Goal: Task Accomplishment & Management: Use online tool/utility

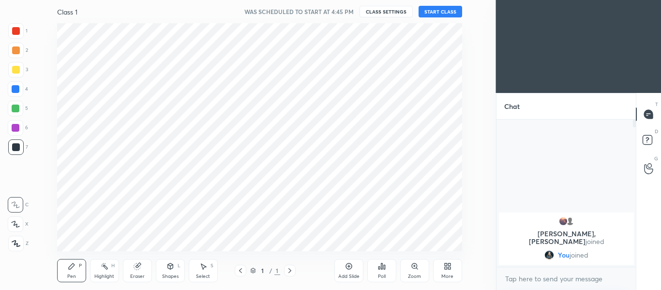
scroll to position [48163, 47933]
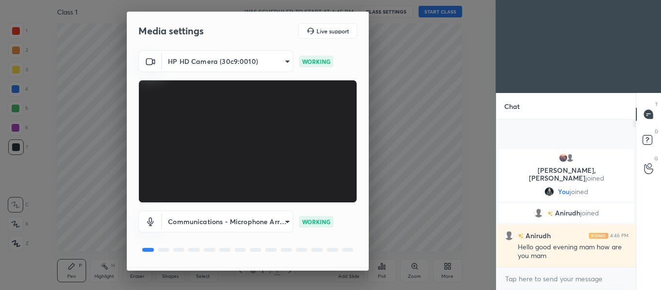
click at [365, 261] on div "HP HD Camera (30c9:0010) 3d2925b2c68f9693179116b95bd2ba88ab7ccddc50aeaea1d7df11…" at bounding box center [248, 158] width 242 height 217
click at [365, 252] on div "HP HD Camera (30c9:0010) 3d2925b2c68f9693179116b95bd2ba88ab7ccddc50aeaea1d7df11…" at bounding box center [248, 158] width 242 height 217
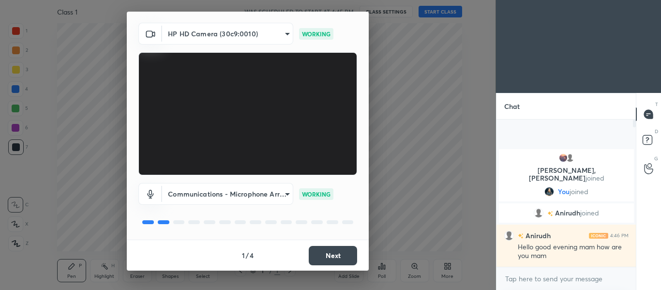
click at [340, 259] on button "Next" at bounding box center [333, 255] width 48 height 19
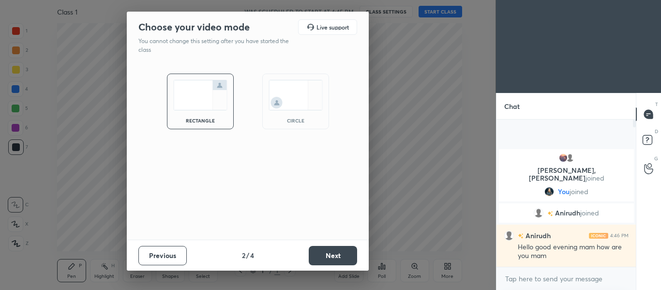
scroll to position [0, 0]
click at [329, 254] on button "Next" at bounding box center [333, 255] width 48 height 19
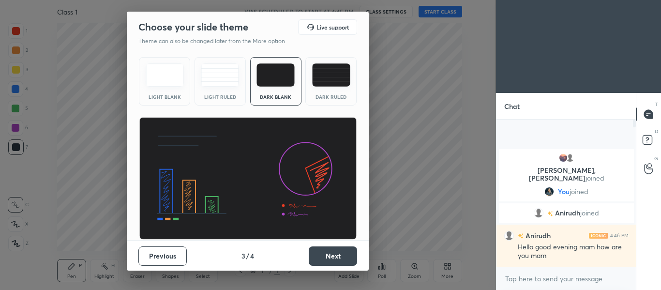
click at [327, 256] on button "Next" at bounding box center [333, 255] width 48 height 19
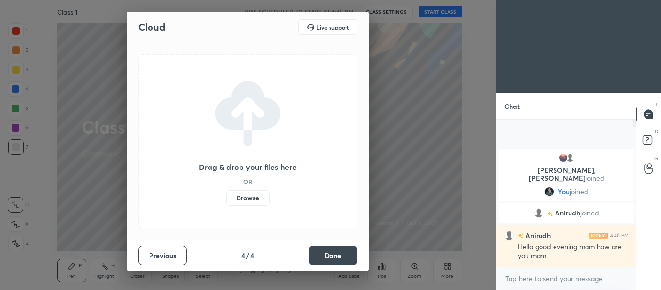
click at [243, 201] on label "Browse" at bounding box center [247, 197] width 43 height 15
click at [226, 201] on input "Browse" at bounding box center [226, 197] width 0 height 15
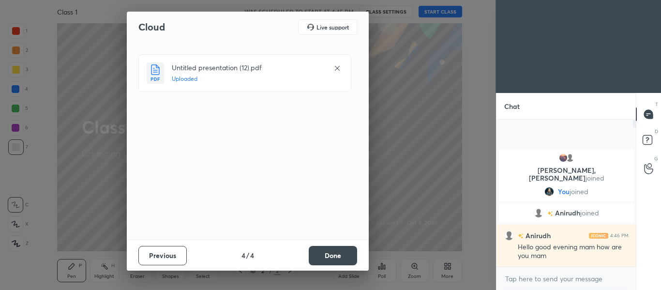
click at [333, 257] on button "Done" at bounding box center [333, 255] width 48 height 19
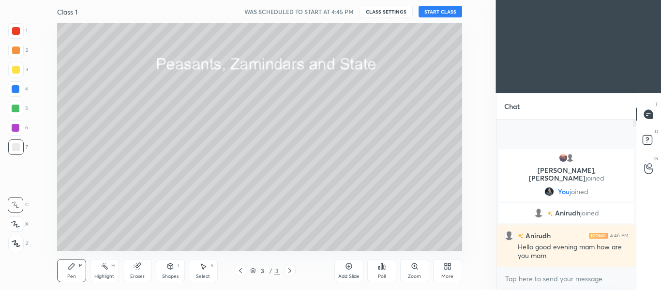
click at [443, 274] on div "More" at bounding box center [447, 276] width 12 height 5
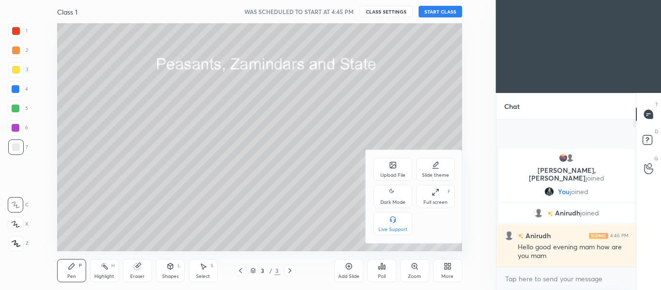
click at [391, 169] on div "Upload File" at bounding box center [393, 169] width 39 height 23
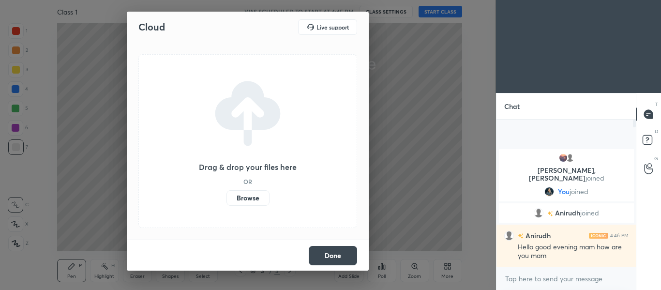
click at [250, 192] on label "Browse" at bounding box center [247, 197] width 43 height 15
click at [226, 192] on input "Browse" at bounding box center [226, 197] width 0 height 15
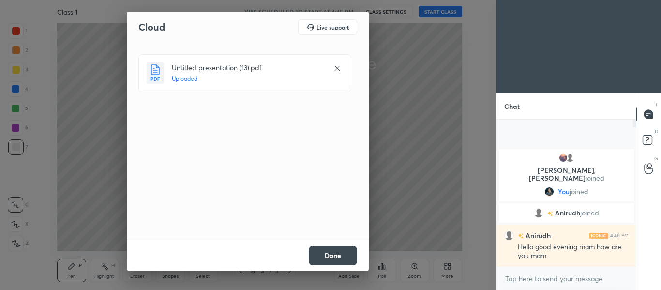
click at [343, 256] on button "Done" at bounding box center [333, 255] width 48 height 19
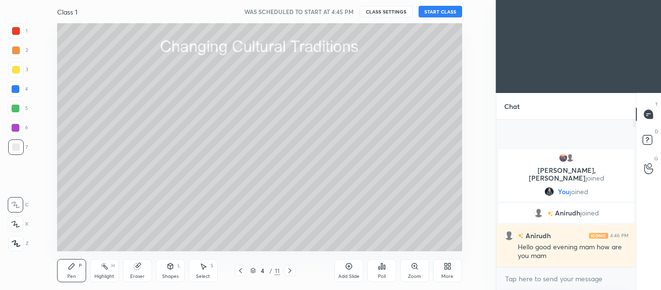
click at [444, 15] on button "START CLASS" at bounding box center [441, 12] width 44 height 12
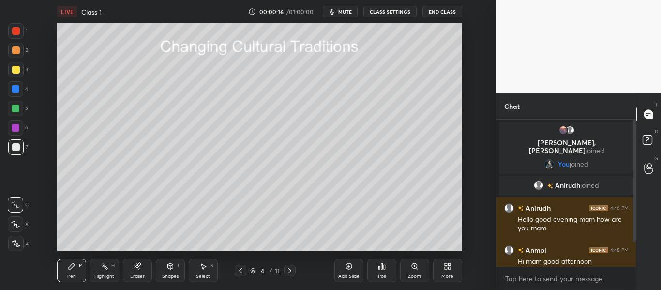
click at [16, 240] on div at bounding box center [15, 243] width 15 height 15
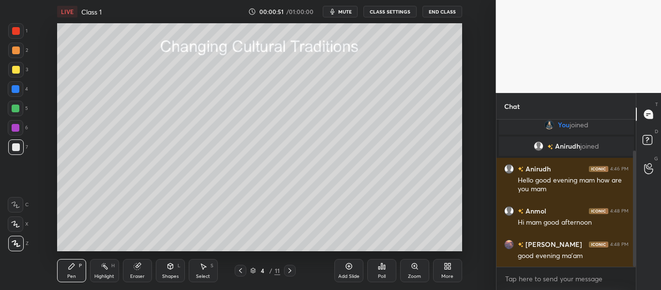
drag, startPoint x: 634, startPoint y: 229, endPoint x: 633, endPoint y: 273, distance: 44.1
click at [633, 273] on div "[PERSON_NAME], [PERSON_NAME] joined You joined [PERSON_NAME] joined [PERSON_NAM…" at bounding box center [566, 205] width 140 height 170
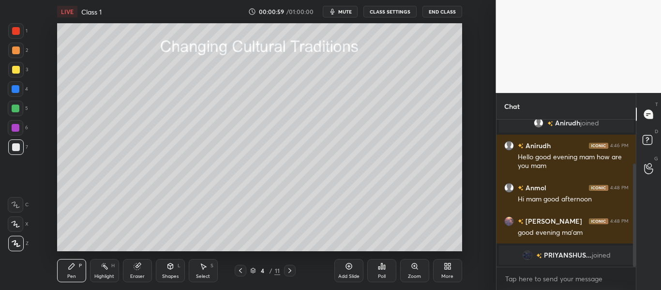
click at [147, 266] on div "Eraser" at bounding box center [137, 270] width 29 height 23
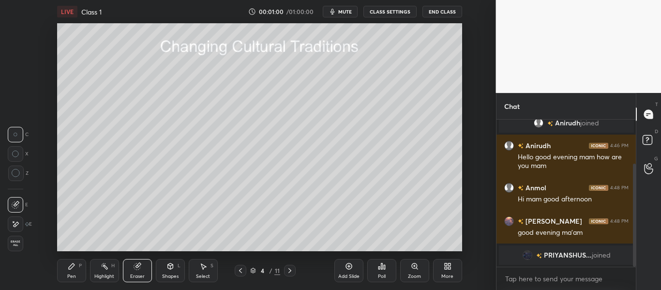
click at [10, 242] on span "Erase all" at bounding box center [15, 243] width 15 height 7
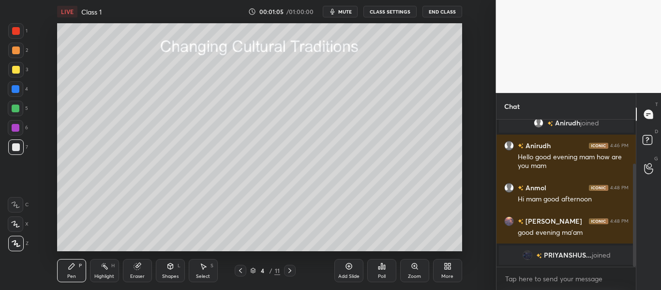
click at [132, 275] on div "Eraser" at bounding box center [137, 276] width 15 height 5
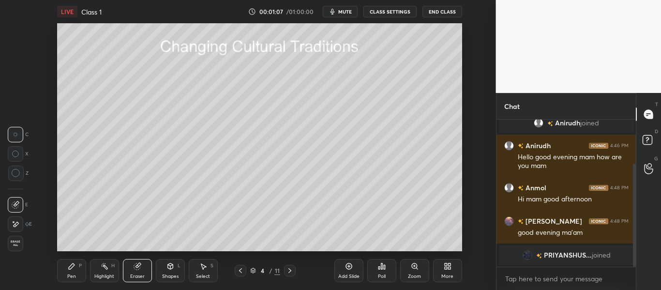
click at [18, 245] on span "Erase all" at bounding box center [15, 243] width 15 height 7
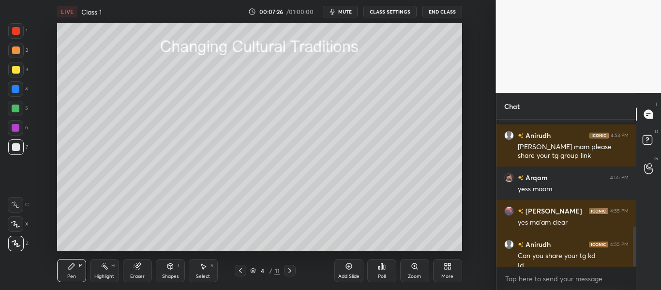
scroll to position [391, 0]
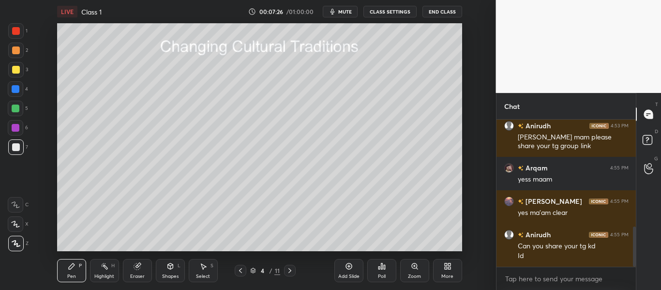
click at [519, 278] on body "1 2 3 4 5 6 7 C X Z C X Z E E Erase all H H LIVE Class 1 00:07:26 / 01:00:00 mu…" at bounding box center [330, 145] width 661 height 290
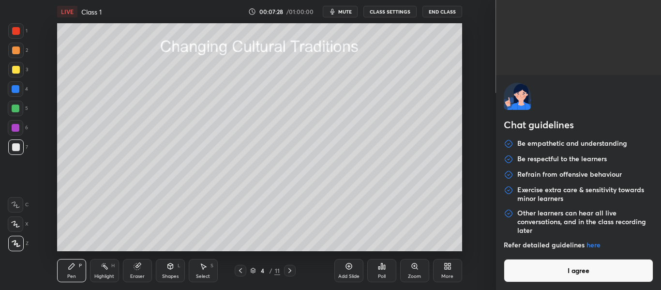
click at [476, 218] on div "Setting up your live class Poll for secs No correct answer Start poll" at bounding box center [259, 137] width 457 height 228
click at [546, 264] on button "I agree" at bounding box center [579, 270] width 150 height 23
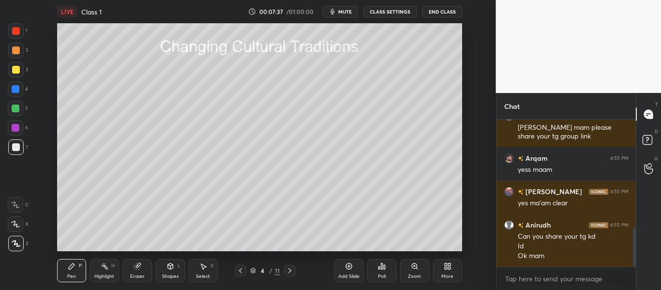
scroll to position [435, 0]
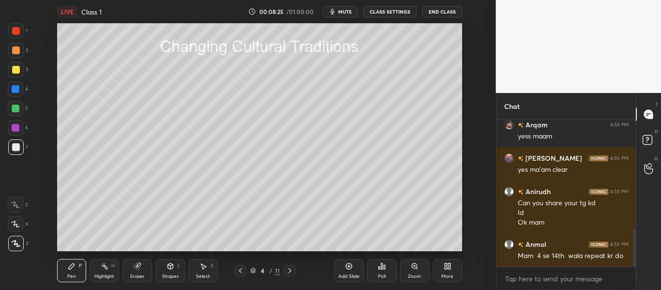
click at [346, 270] on icon at bounding box center [349, 266] width 8 height 8
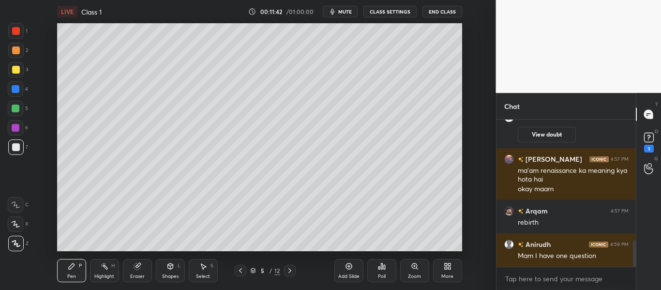
scroll to position [689, 0]
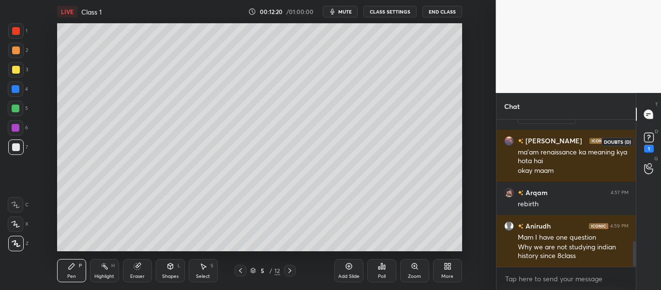
click at [649, 145] on div "1" at bounding box center [649, 149] width 10 height 8
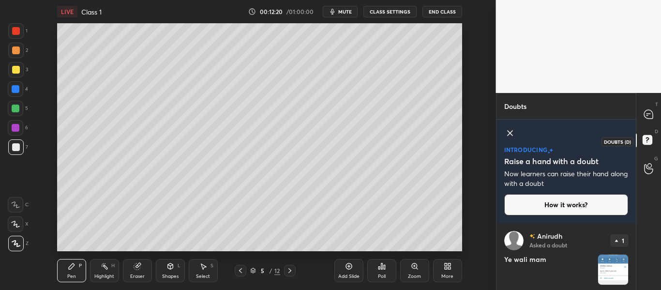
scroll to position [30, 0]
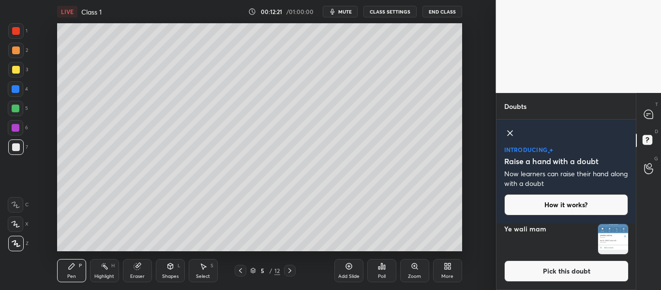
click at [620, 239] on img "grid" at bounding box center [613, 239] width 30 height 30
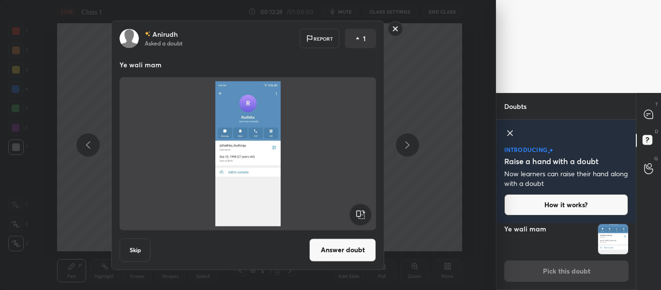
click at [138, 244] on button "Skip" at bounding box center [135, 249] width 31 height 23
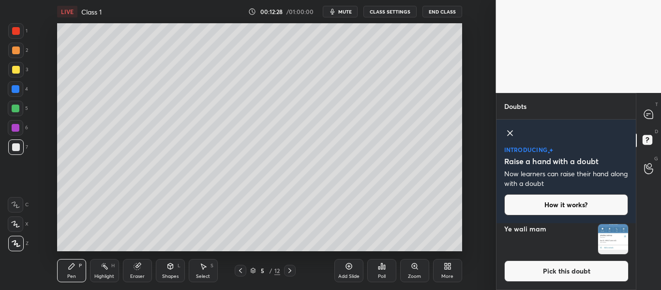
scroll to position [0, 0]
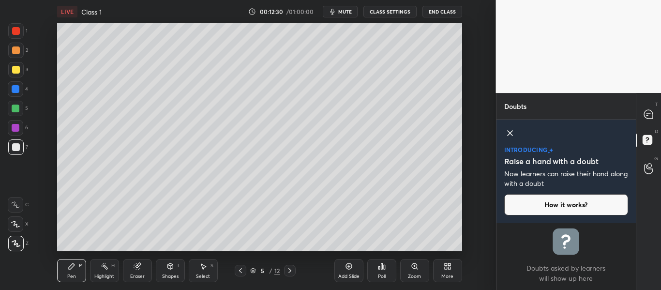
click at [508, 136] on icon at bounding box center [510, 133] width 12 height 12
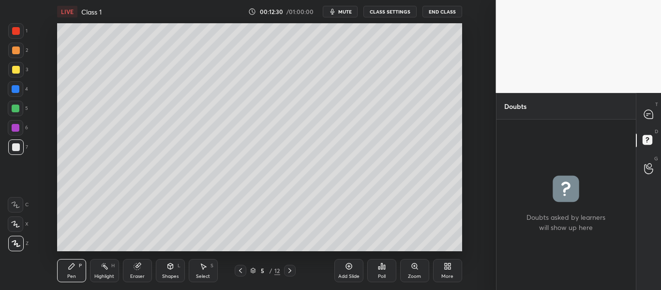
scroll to position [167, 136]
click at [652, 119] on icon at bounding box center [649, 114] width 10 height 10
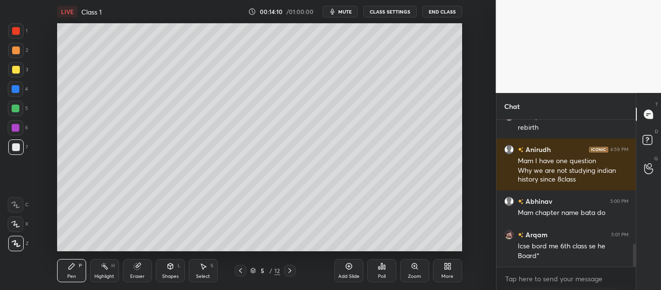
scroll to position [789, 0]
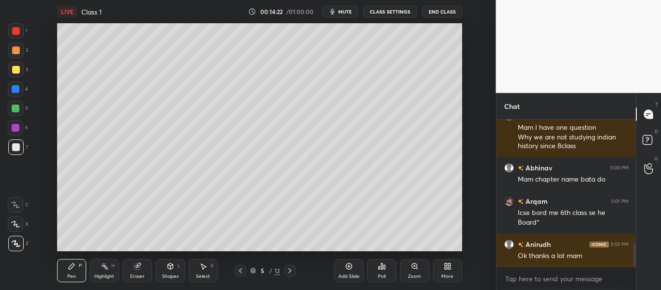
click at [349, 263] on icon at bounding box center [349, 266] width 8 height 8
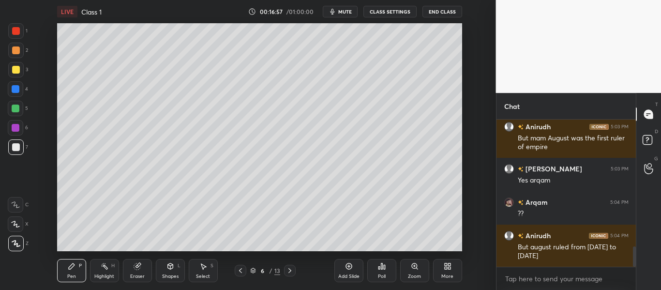
scroll to position [944, 0]
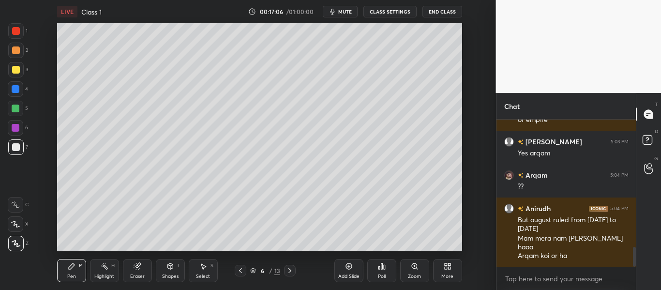
click at [290, 269] on icon at bounding box center [290, 271] width 8 height 8
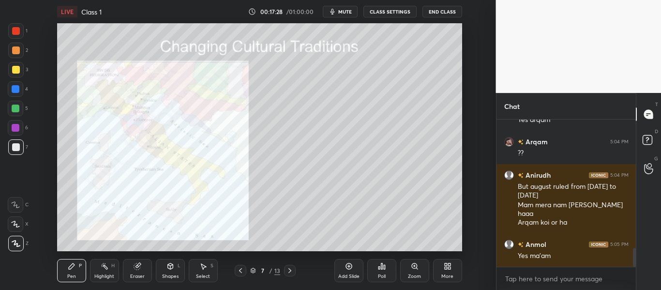
scroll to position [1011, 0]
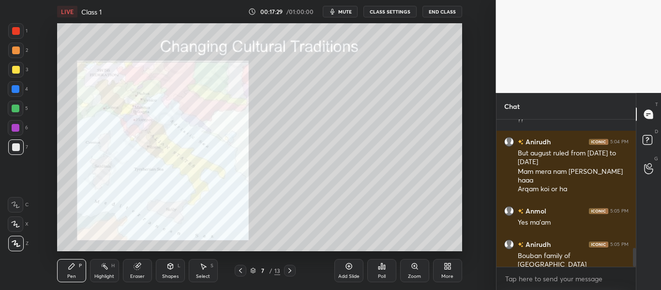
click at [240, 273] on icon at bounding box center [241, 271] width 8 height 8
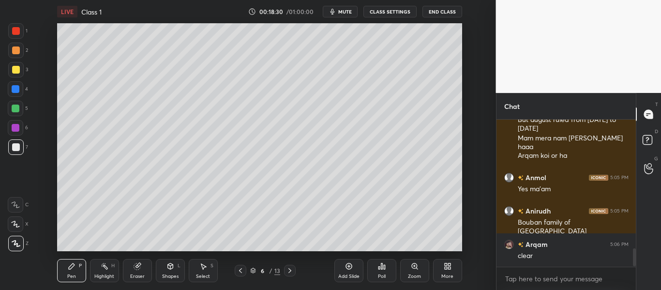
scroll to position [1078, 0]
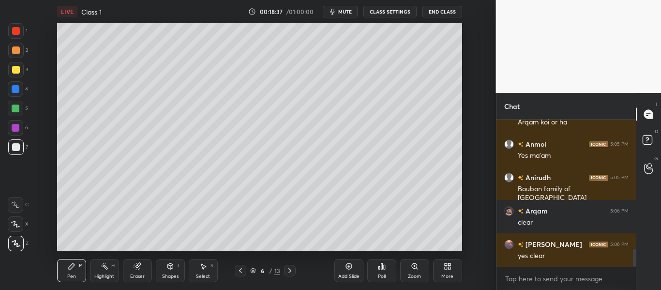
click at [339, 277] on div "Add Slide" at bounding box center [348, 276] width 21 height 5
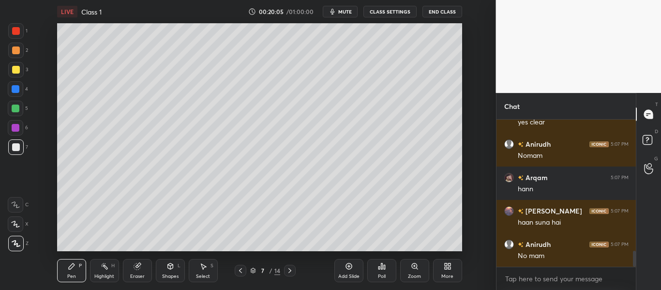
scroll to position [1245, 0]
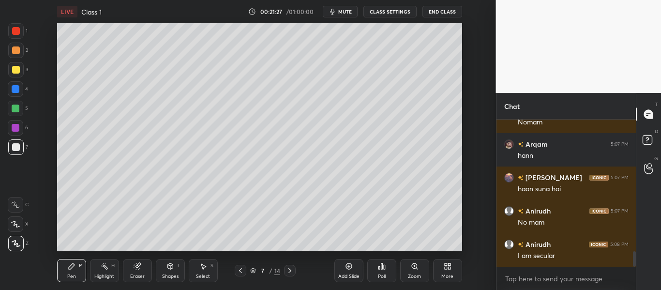
click at [18, 28] on div at bounding box center [16, 31] width 8 height 8
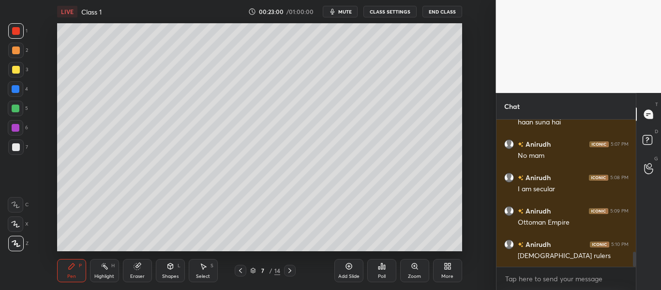
scroll to position [1345, 0]
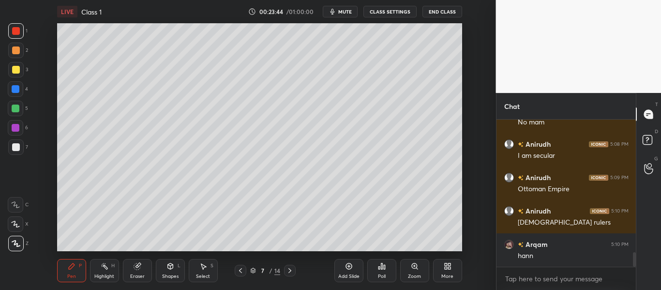
click at [125, 261] on div "Eraser" at bounding box center [137, 270] width 29 height 23
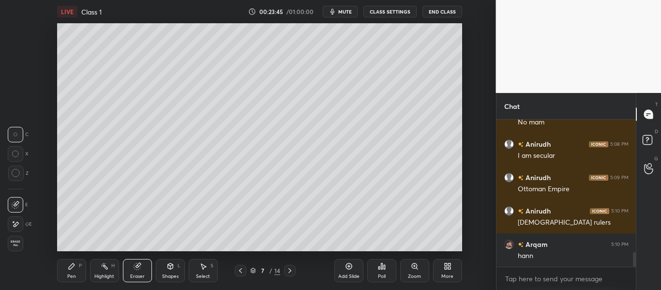
click at [19, 240] on span "Erase all" at bounding box center [15, 243] width 15 height 7
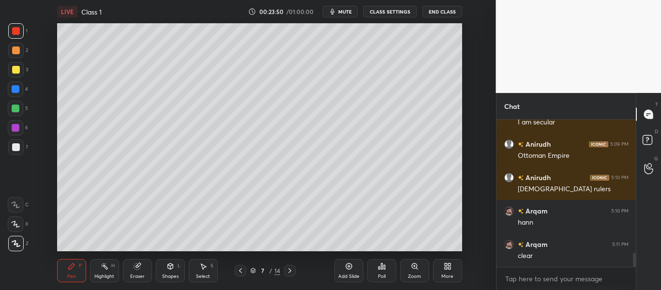
scroll to position [1445, 0]
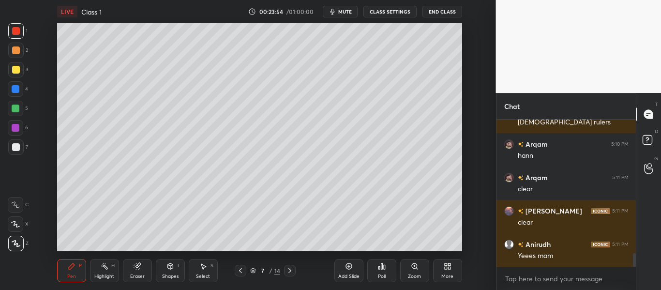
click at [19, 151] on div at bounding box center [15, 146] width 15 height 15
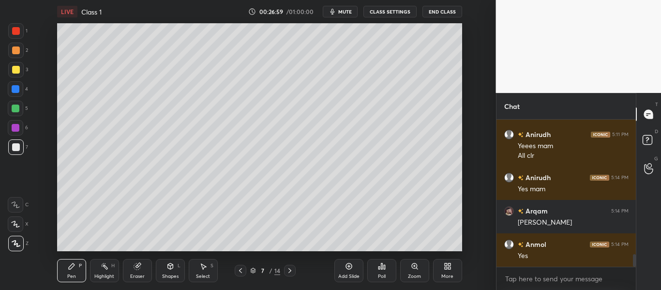
scroll to position [1588, 0]
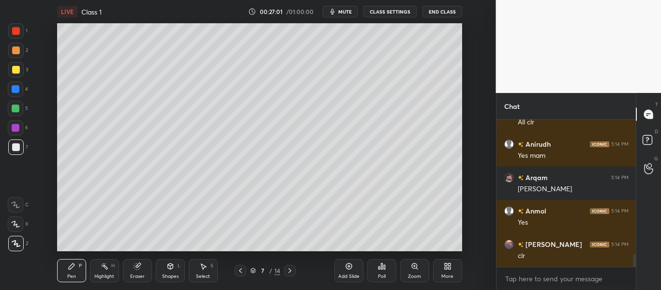
click at [338, 264] on div "Add Slide" at bounding box center [348, 270] width 29 height 23
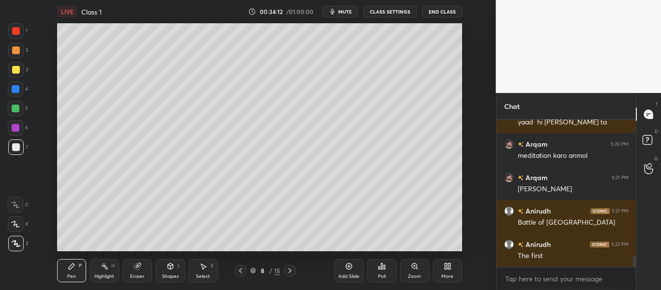
scroll to position [1984, 0]
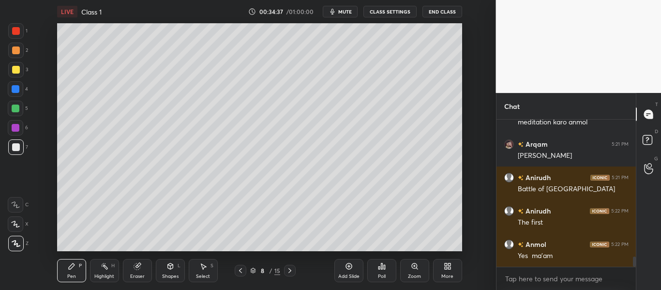
click at [347, 267] on icon at bounding box center [349, 266] width 8 height 8
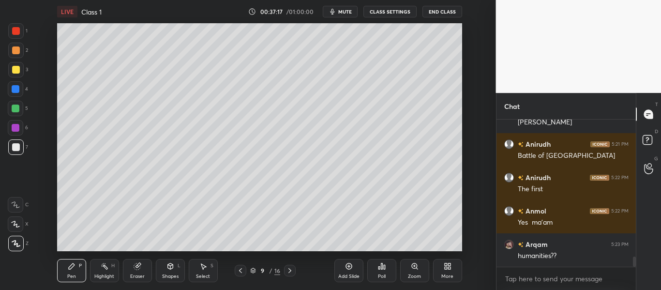
scroll to position [2050, 0]
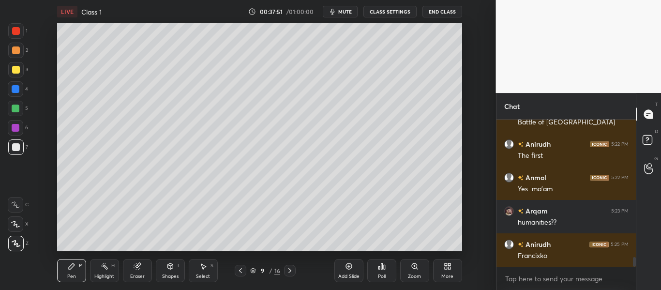
click at [291, 272] on icon at bounding box center [290, 271] width 8 height 8
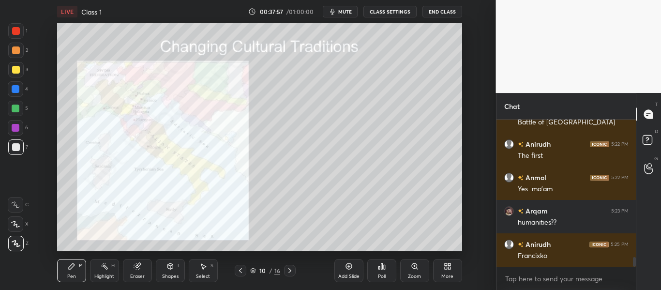
click at [121, 269] on div "Pen P Highlight H Eraser Shapes L Select S" at bounding box center [126, 270] width 139 height 23
click at [135, 270] on icon at bounding box center [138, 266] width 8 height 8
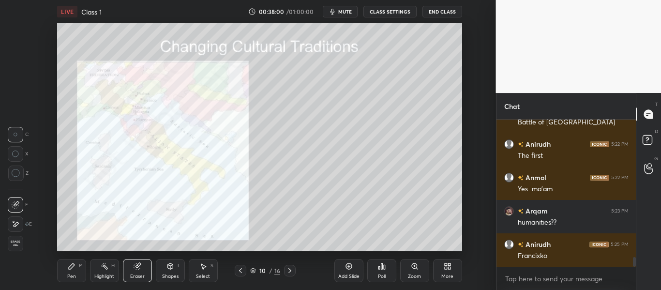
click at [15, 242] on span "Erase all" at bounding box center [15, 243] width 15 height 7
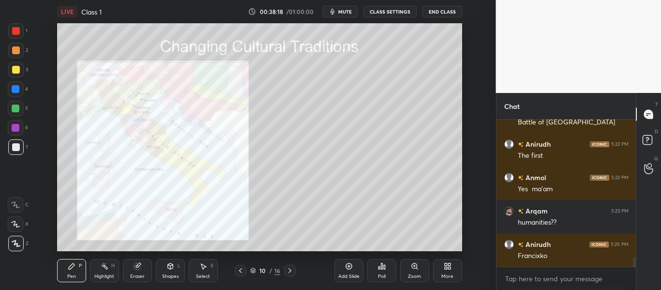
click at [342, 277] on div "Add Slide" at bounding box center [348, 276] width 21 height 5
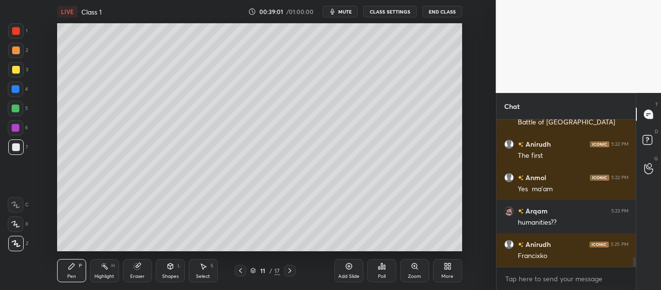
click at [289, 269] on icon at bounding box center [289, 270] width 3 height 5
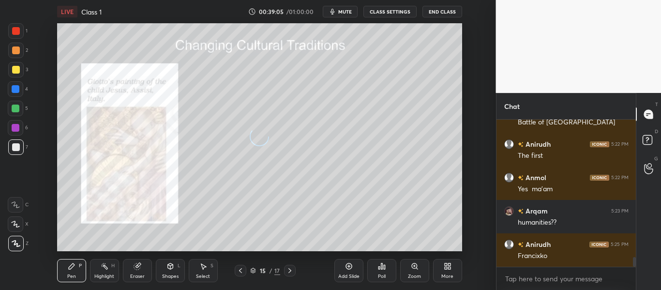
click at [289, 269] on icon at bounding box center [289, 270] width 3 height 5
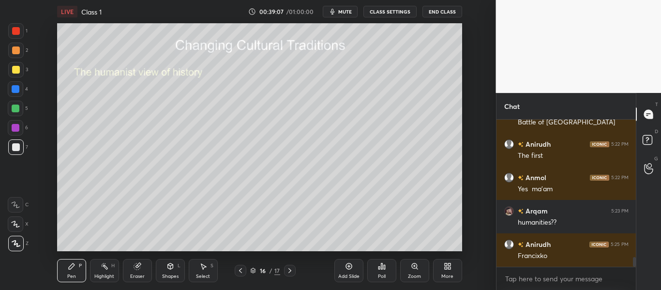
click at [237, 271] on icon at bounding box center [241, 271] width 8 height 8
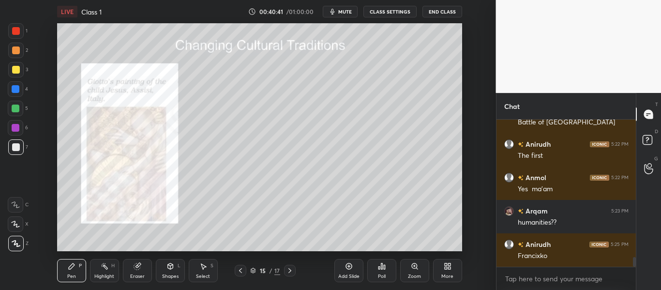
click at [350, 266] on icon at bounding box center [348, 266] width 3 height 3
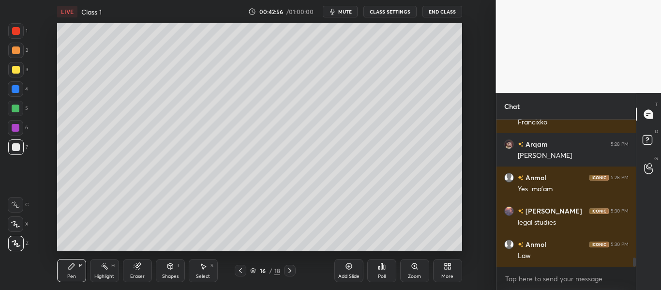
scroll to position [2217, 0]
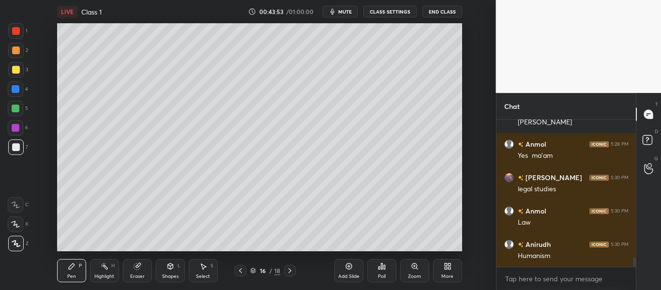
click at [347, 267] on icon at bounding box center [349, 266] width 8 height 8
click at [293, 267] on icon at bounding box center [290, 271] width 8 height 8
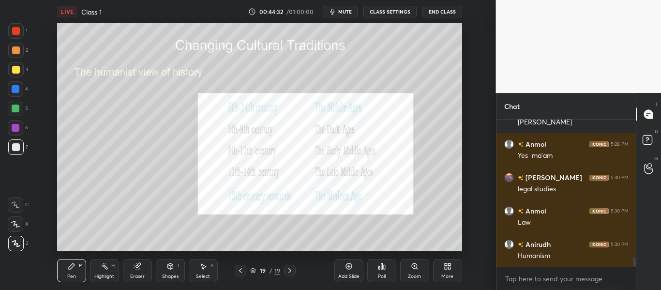
click at [20, 30] on div at bounding box center [16, 31] width 8 height 8
click at [290, 271] on icon at bounding box center [290, 271] width 8 height 8
click at [343, 268] on div "Add Slide" at bounding box center [348, 270] width 29 height 23
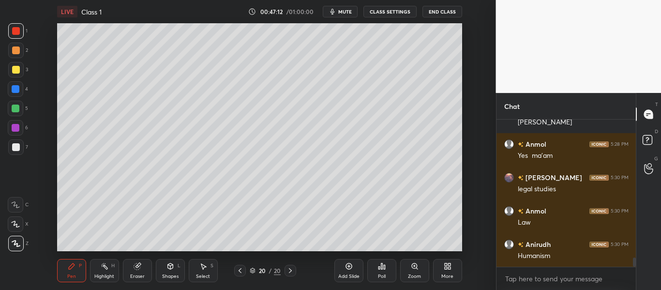
click at [243, 272] on icon at bounding box center [240, 271] width 8 height 8
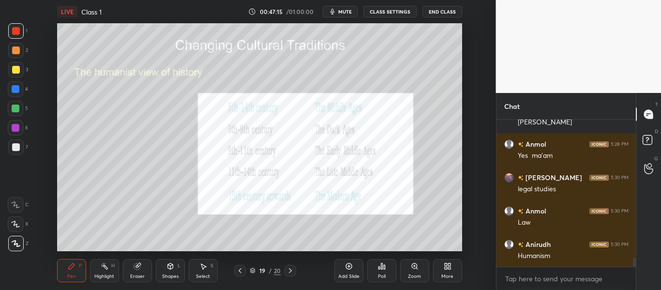
click at [295, 275] on div "Pen P Highlight H Eraser Shapes L Select S 19 / 20 Add Slide Poll Zoom More" at bounding box center [259, 270] width 405 height 39
click at [295, 273] on div at bounding box center [291, 271] width 12 height 12
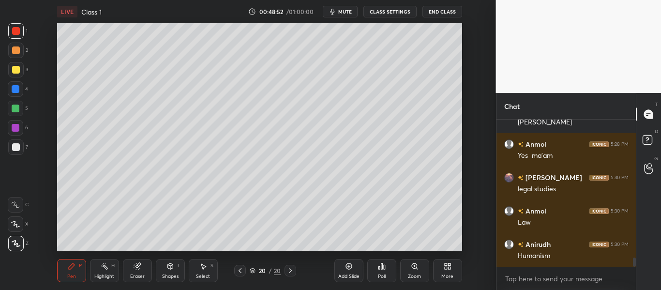
drag, startPoint x: 5, startPoint y: 158, endPoint x: 6, endPoint y: 146, distance: 12.1
click at [5, 148] on div "1 2 3 4 5 6 7 C X Z C X Z E E Erase all H H" at bounding box center [15, 137] width 31 height 228
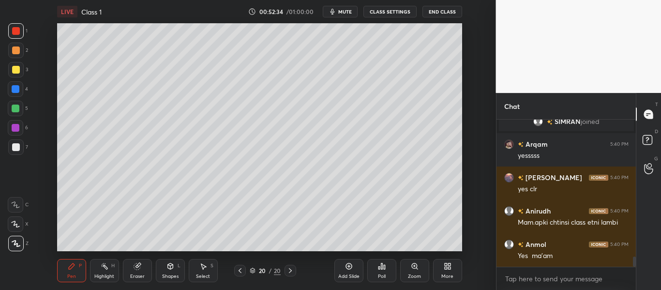
scroll to position [1965, 0]
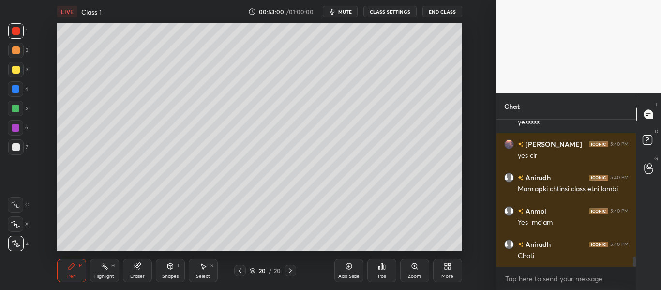
drag, startPoint x: 123, startPoint y: 270, endPoint x: 132, endPoint y: 270, distance: 9.2
click at [132, 270] on div "Eraser" at bounding box center [137, 270] width 29 height 23
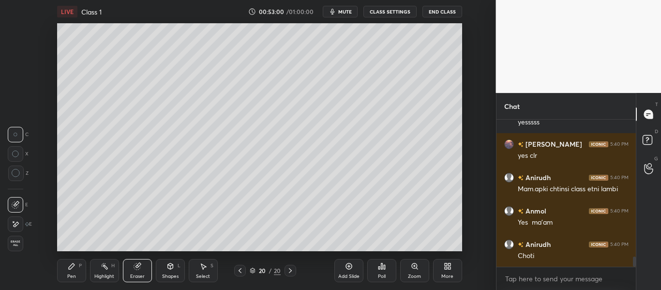
click at [132, 270] on div "Eraser" at bounding box center [137, 270] width 29 height 23
click at [10, 241] on span "Erase all" at bounding box center [15, 243] width 15 height 7
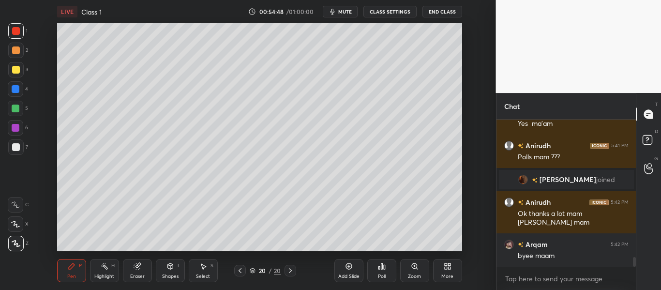
scroll to position [2169, 0]
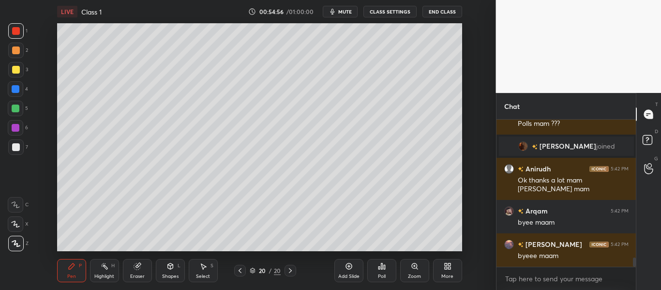
click at [434, 10] on button "End Class" at bounding box center [442, 12] width 40 height 12
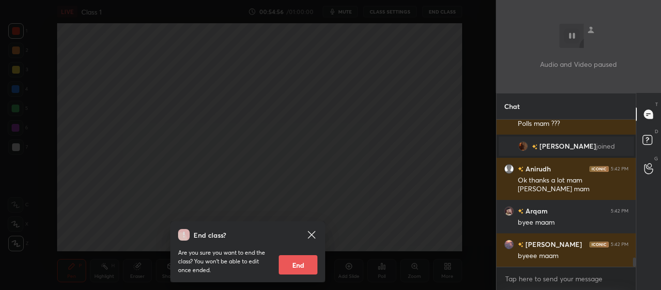
scroll to position [2203, 0]
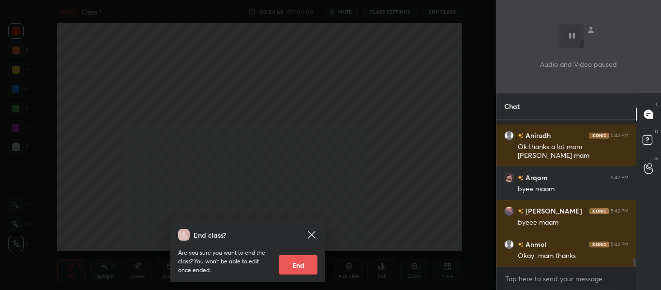
click at [296, 264] on button "End" at bounding box center [298, 264] width 39 height 19
type textarea "x"
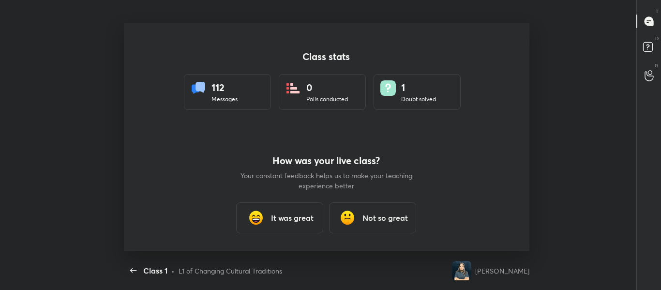
scroll to position [0, 0]
